Goal: Task Accomplishment & Management: Complete application form

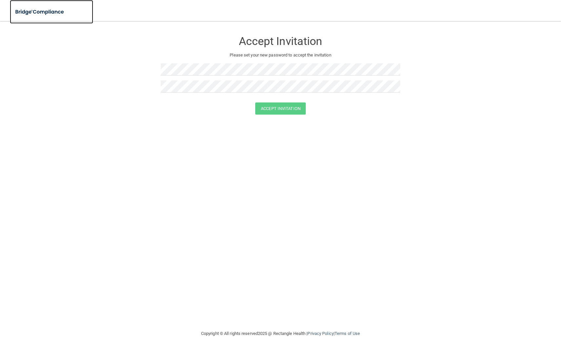
click at [50, 13] on img at bounding box center [40, 11] width 60 height 13
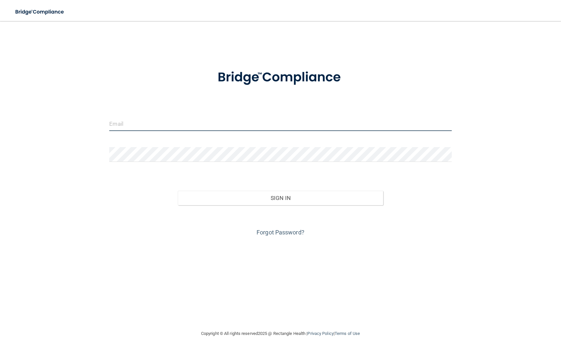
click at [116, 123] on input "email" at bounding box center [280, 123] width 342 height 15
type input "cardinalpediatrics@gmail.com"
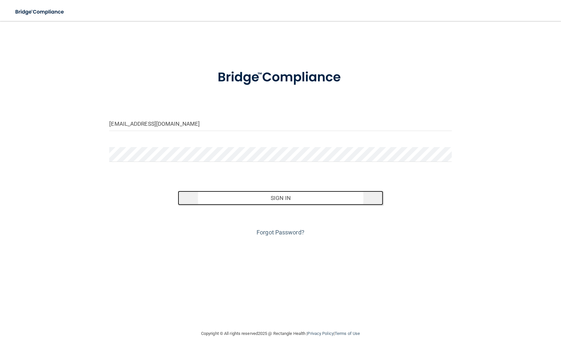
click at [224, 202] on button "Sign In" at bounding box center [280, 198] width 205 height 14
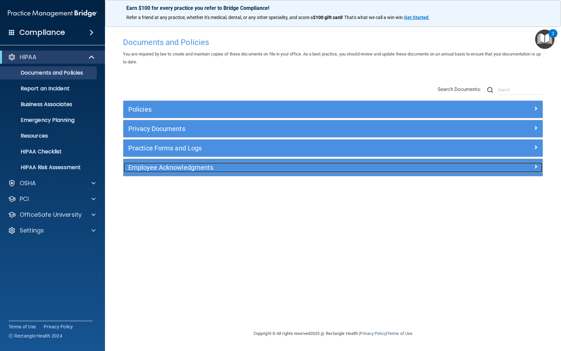
click at [142, 169] on h5 "Employee Acknowledgments" at bounding box center [280, 167] width 305 height 7
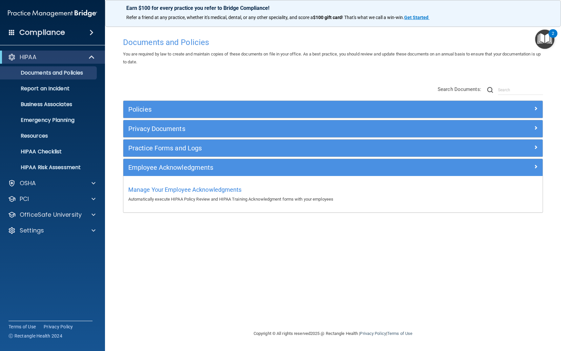
click at [77, 35] on div "Compliance" at bounding box center [52, 32] width 105 height 14
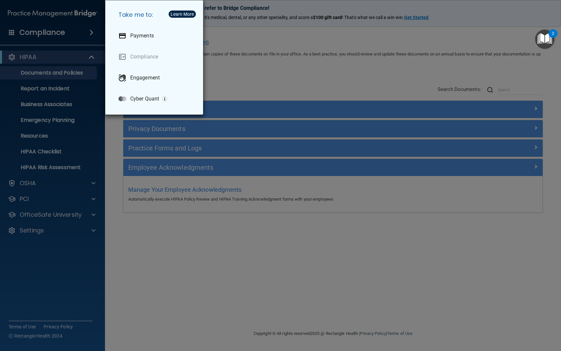
click at [546, 36] on img "Open Resource Center, 2 new notifications" at bounding box center [544, 39] width 19 height 19
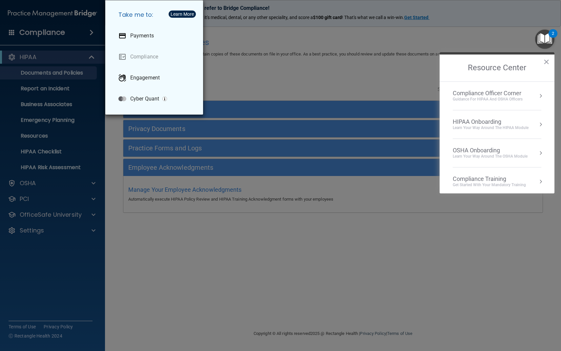
click at [503, 121] on div "HIPAA Onboarding" at bounding box center [491, 121] width 76 height 7
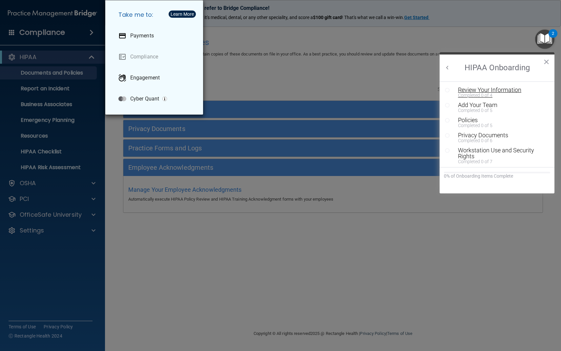
click at [505, 90] on div "Review Your Information" at bounding box center [502, 90] width 88 height 6
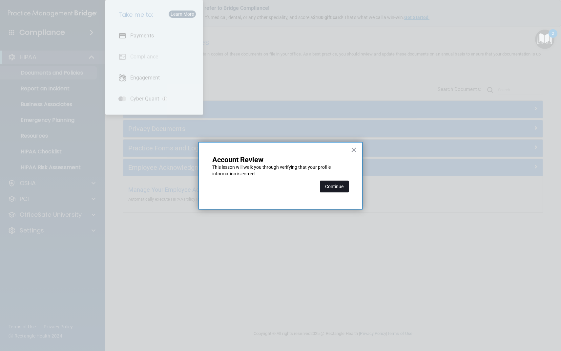
click at [336, 188] on button "Continue" at bounding box center [334, 187] width 29 height 12
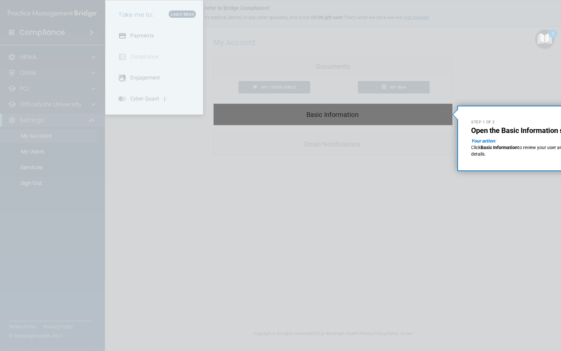
click at [237, 50] on div at bounding box center [333, 52] width 239 height 104
click at [490, 141] on em "Your action:" at bounding box center [483, 140] width 25 height 5
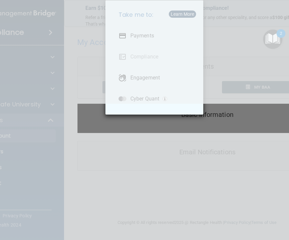
click at [209, 89] on div at bounding box center [196, 52] width 239 height 104
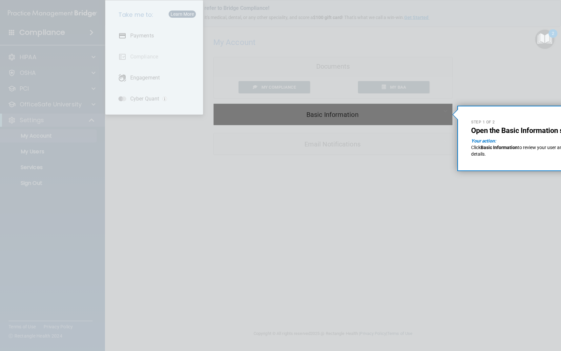
click at [485, 142] on em "Your action:" at bounding box center [483, 140] width 25 height 5
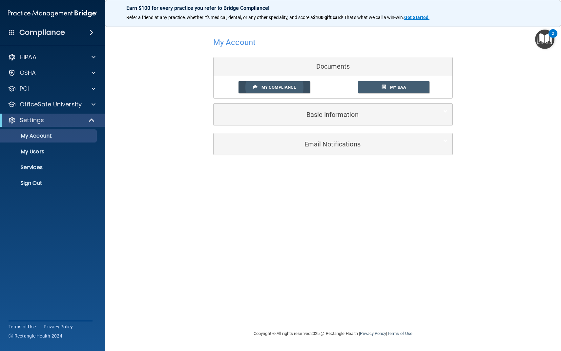
click at [287, 87] on span "My Compliance" at bounding box center [279, 87] width 34 height 5
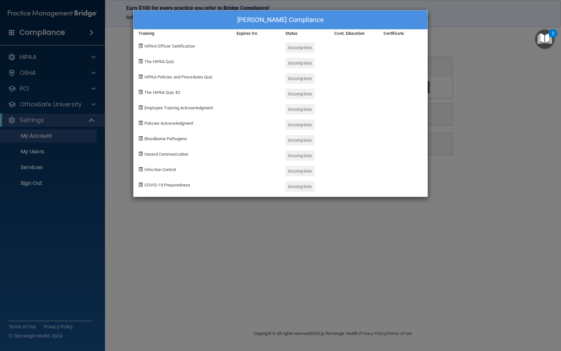
click at [296, 62] on div "Incomplete" at bounding box center [300, 63] width 29 height 11
click at [140, 60] on span at bounding box center [140, 61] width 4 height 4
click at [431, 44] on div "Santosh Verma's Compliance Training Expires On Status Cont. Education Certifica…" at bounding box center [280, 175] width 561 height 351
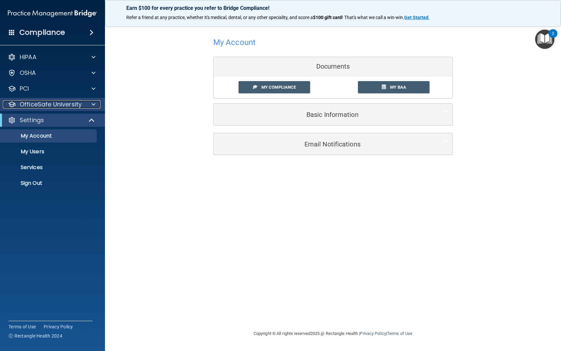
click at [91, 103] on div at bounding box center [92, 104] width 16 height 8
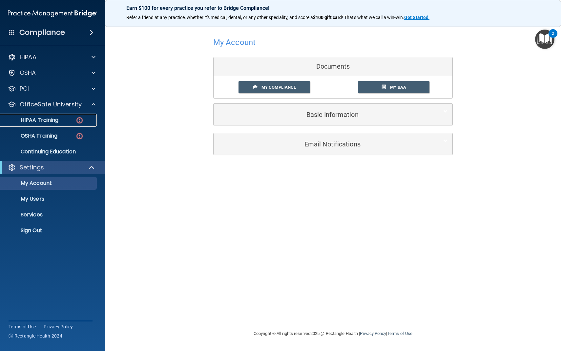
click at [55, 118] on p "HIPAA Training" at bounding box center [31, 120] width 54 height 7
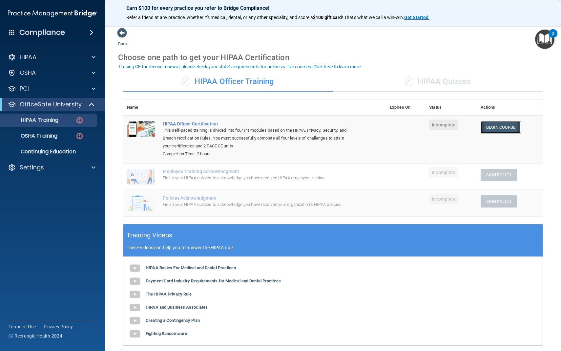
click at [493, 130] on link "Begin Course" at bounding box center [501, 127] width 40 height 12
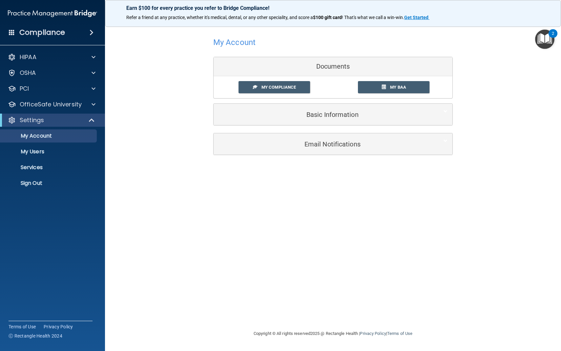
click at [188, 90] on div "My Account Documents My Compliance My Compliance My BAA Basic Information Full …" at bounding box center [333, 95] width 430 height 135
click at [93, 105] on span at bounding box center [94, 104] width 4 height 8
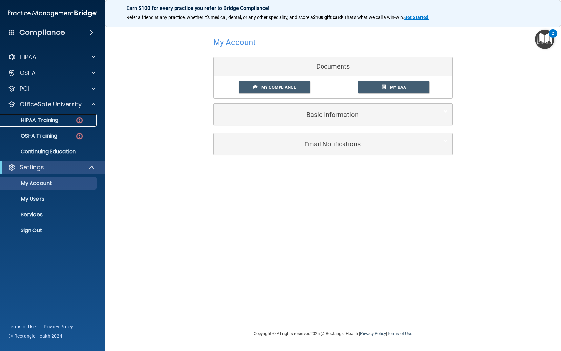
click at [54, 119] on p "HIPAA Training" at bounding box center [31, 120] width 54 height 7
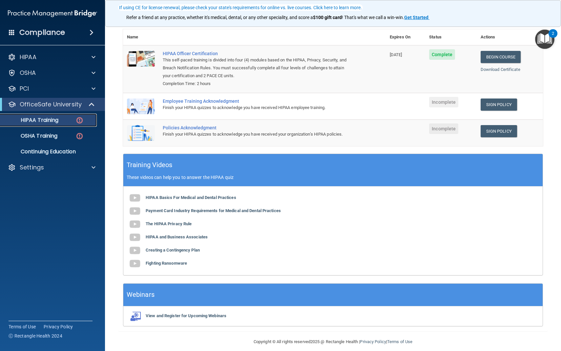
scroll to position [77, 0]
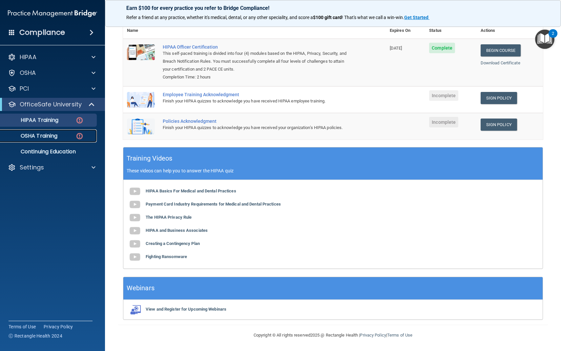
click at [49, 138] on p "OSHA Training" at bounding box center [30, 136] width 53 height 7
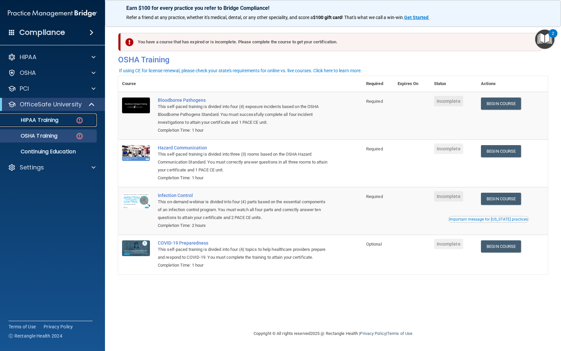
click at [45, 120] on p "HIPAA Training" at bounding box center [31, 120] width 54 height 7
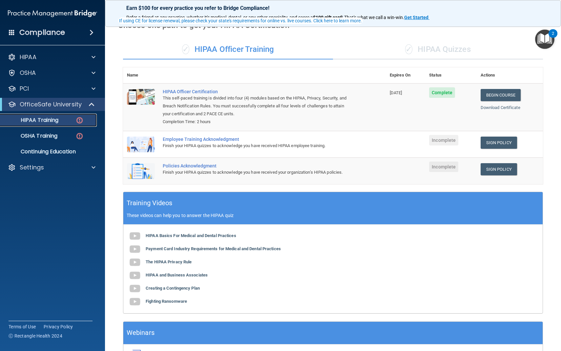
scroll to position [53, 0]
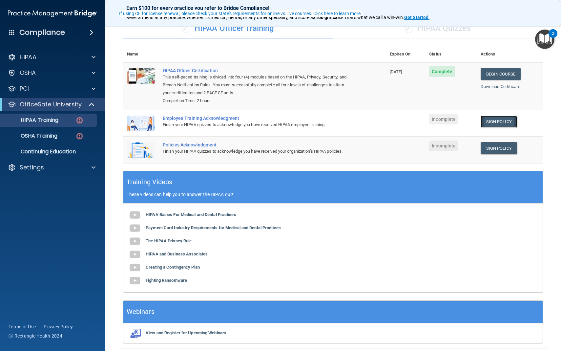
click at [504, 121] on link "Sign Policy" at bounding box center [499, 122] width 36 height 12
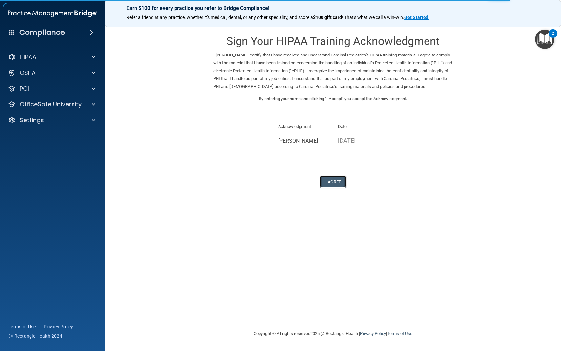
click at [333, 184] on button "I Agree" at bounding box center [333, 182] width 26 height 12
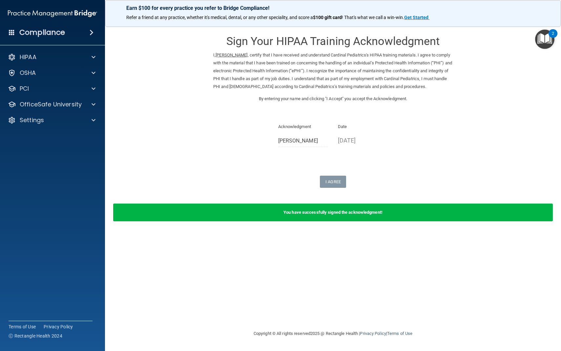
click at [332, 214] on b "You have successfully signed the acknowledgment!" at bounding box center [333, 212] width 99 height 5
click at [96, 74] on div at bounding box center [92, 73] width 16 height 8
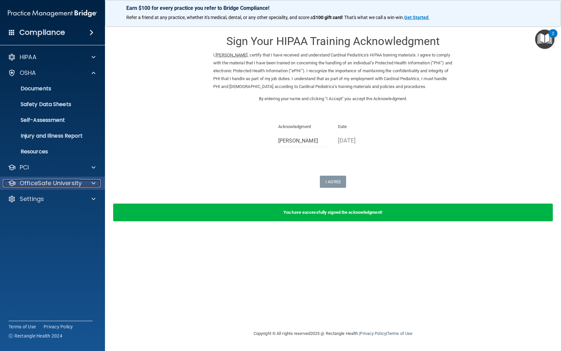
click at [73, 183] on p "OfficeSafe University" at bounding box center [51, 183] width 62 height 8
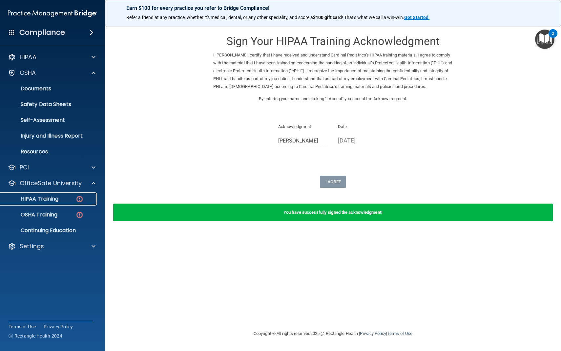
click at [57, 201] on p "HIPAA Training" at bounding box center [31, 199] width 54 height 7
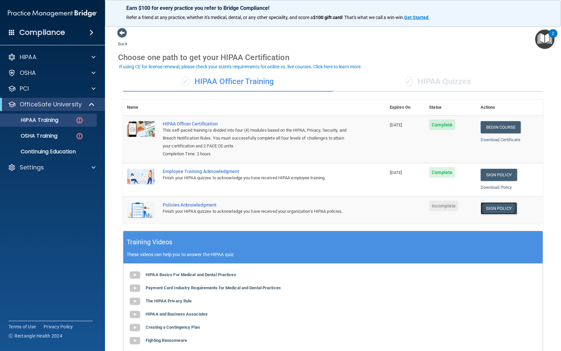
click at [500, 211] on link "Sign Policy" at bounding box center [499, 208] width 36 height 12
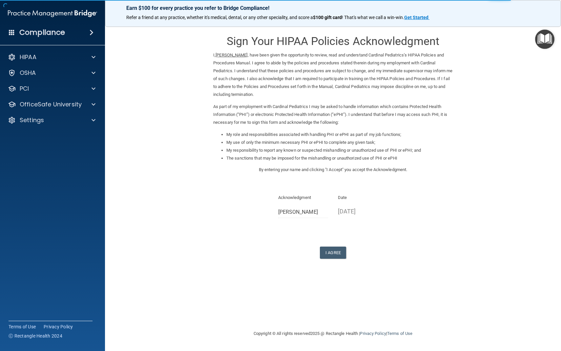
click at [334, 259] on form "Sign Your HIPAA Policies Acknowledgment I, Santosh Verma , have been given the …" at bounding box center [333, 151] width 430 height 247
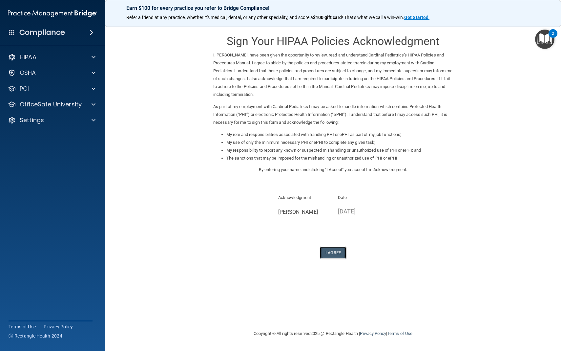
click at [330, 250] on button "I Agree" at bounding box center [333, 252] width 26 height 12
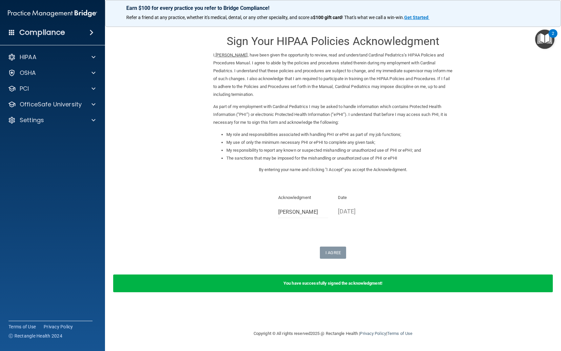
click at [187, 130] on form "Sign Your HIPAA Policies Acknowledgment I, Santosh Verma , have been given the …" at bounding box center [333, 164] width 430 height 272
click at [72, 106] on p "OfficeSafe University" at bounding box center [51, 104] width 62 height 8
click at [47, 122] on p "HIPAA Training" at bounding box center [31, 120] width 54 height 7
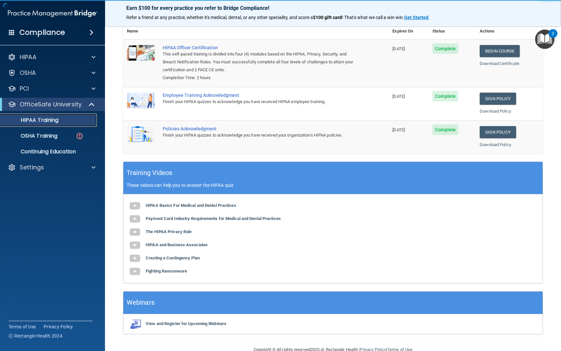
scroll to position [91, 0]
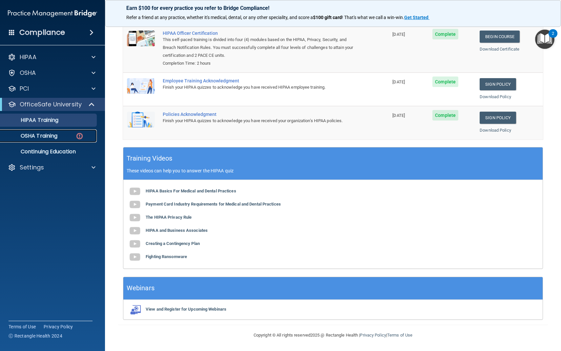
click at [50, 138] on p "OSHA Training" at bounding box center [30, 136] width 53 height 7
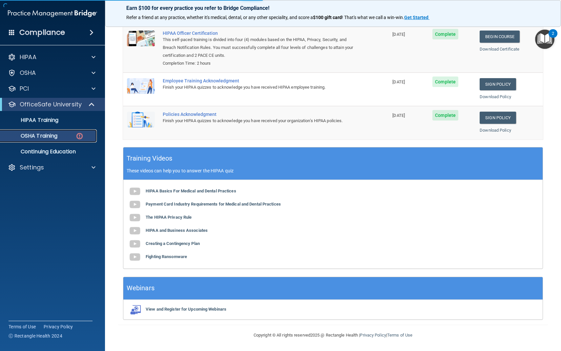
click at [53, 138] on p "OSHA Training" at bounding box center [30, 136] width 53 height 7
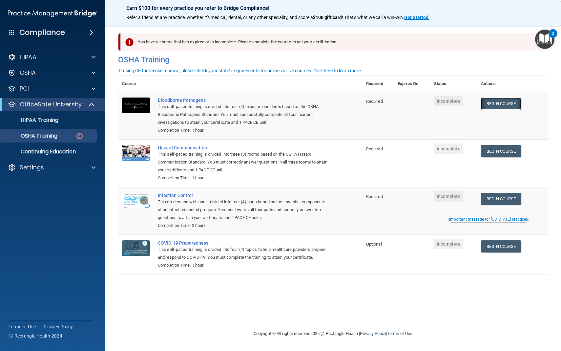
click at [508, 102] on link "Begin Course" at bounding box center [501, 103] width 40 height 12
